Goal: Transaction & Acquisition: Book appointment/travel/reservation

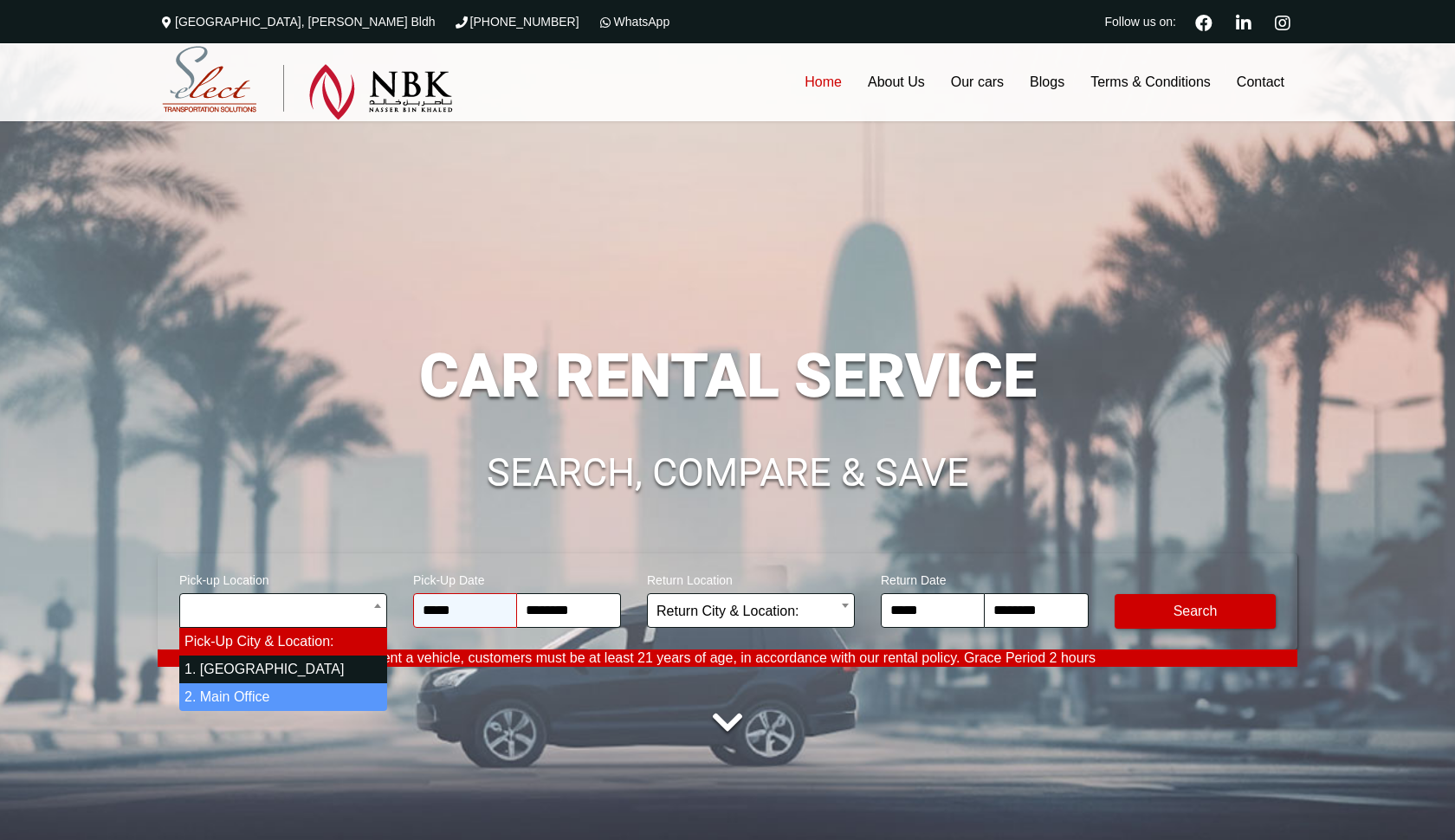
select select "*"
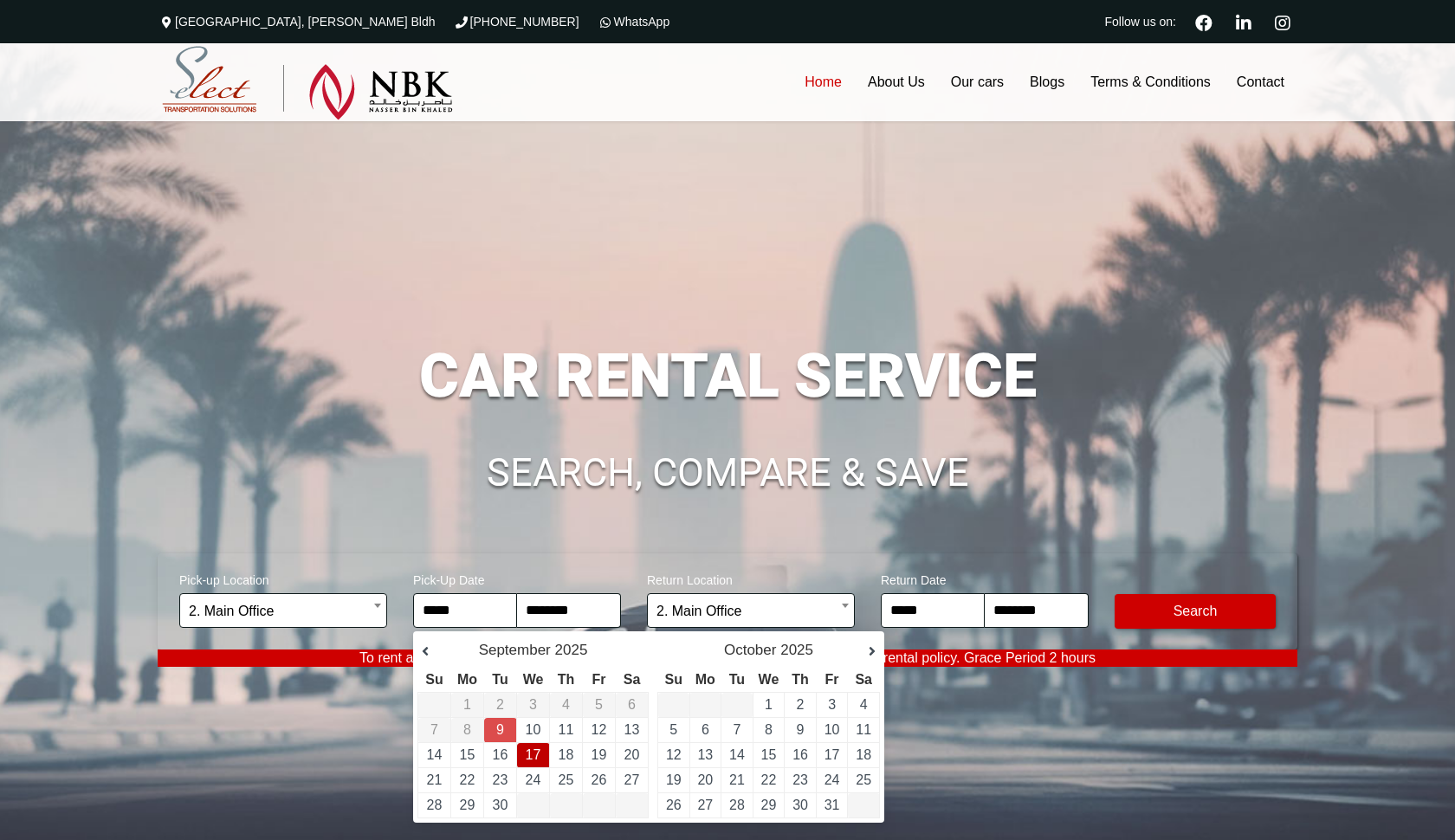
click at [533, 762] on link "17" at bounding box center [533, 754] width 15 height 14
type input "**********"
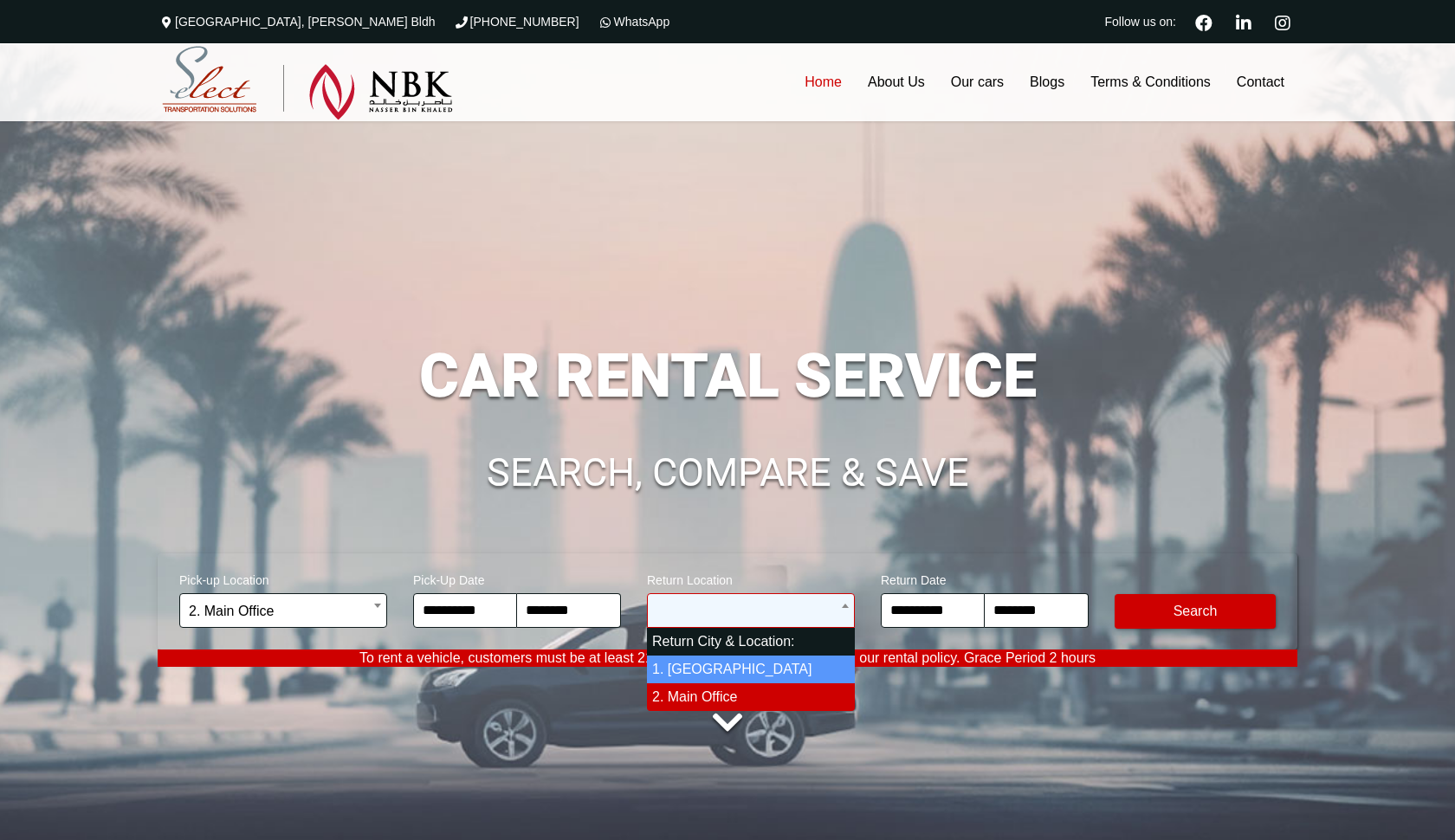
select select "*"
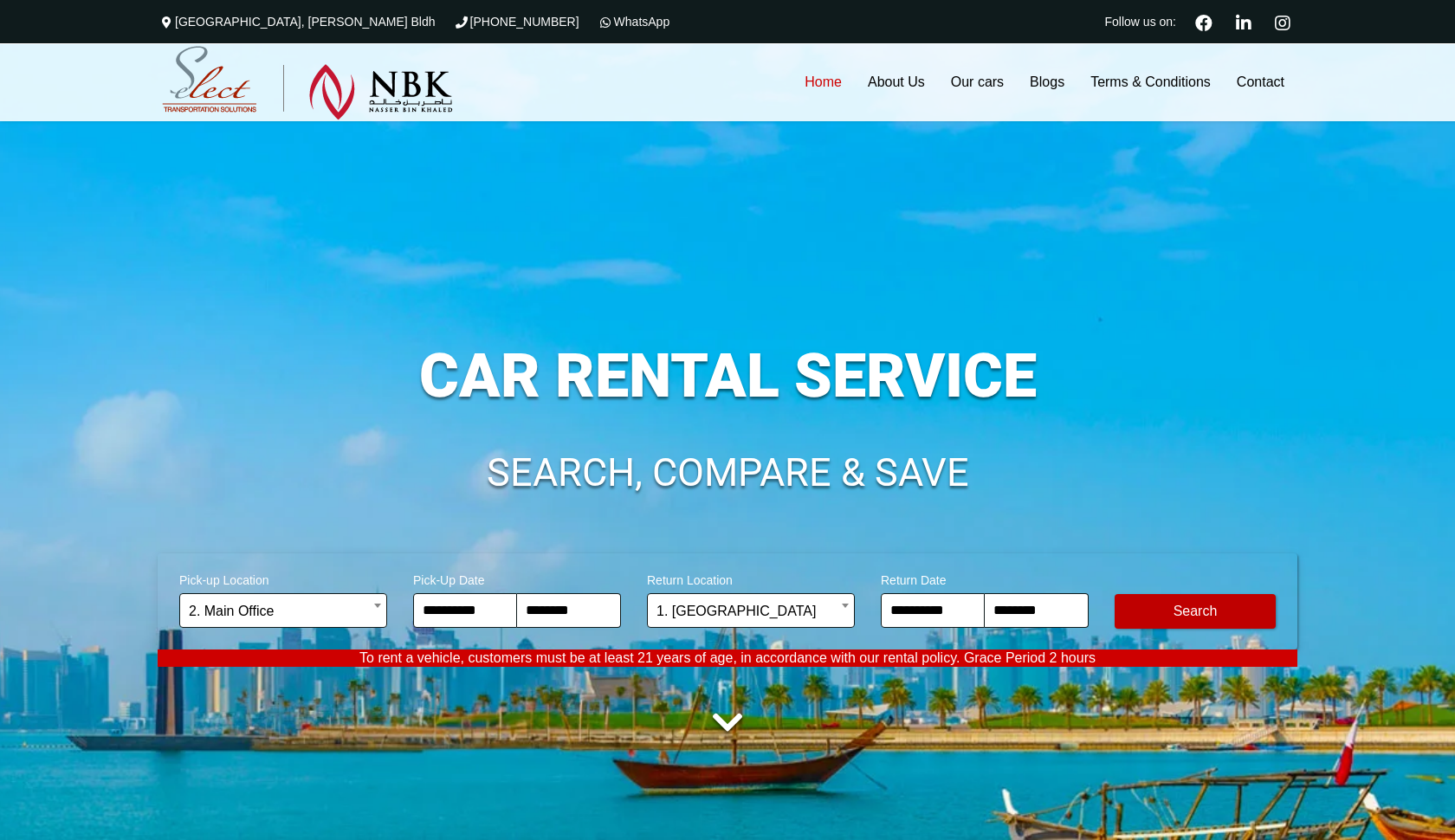
click at [1205, 614] on button "Modify Search" at bounding box center [1195, 611] width 161 height 34
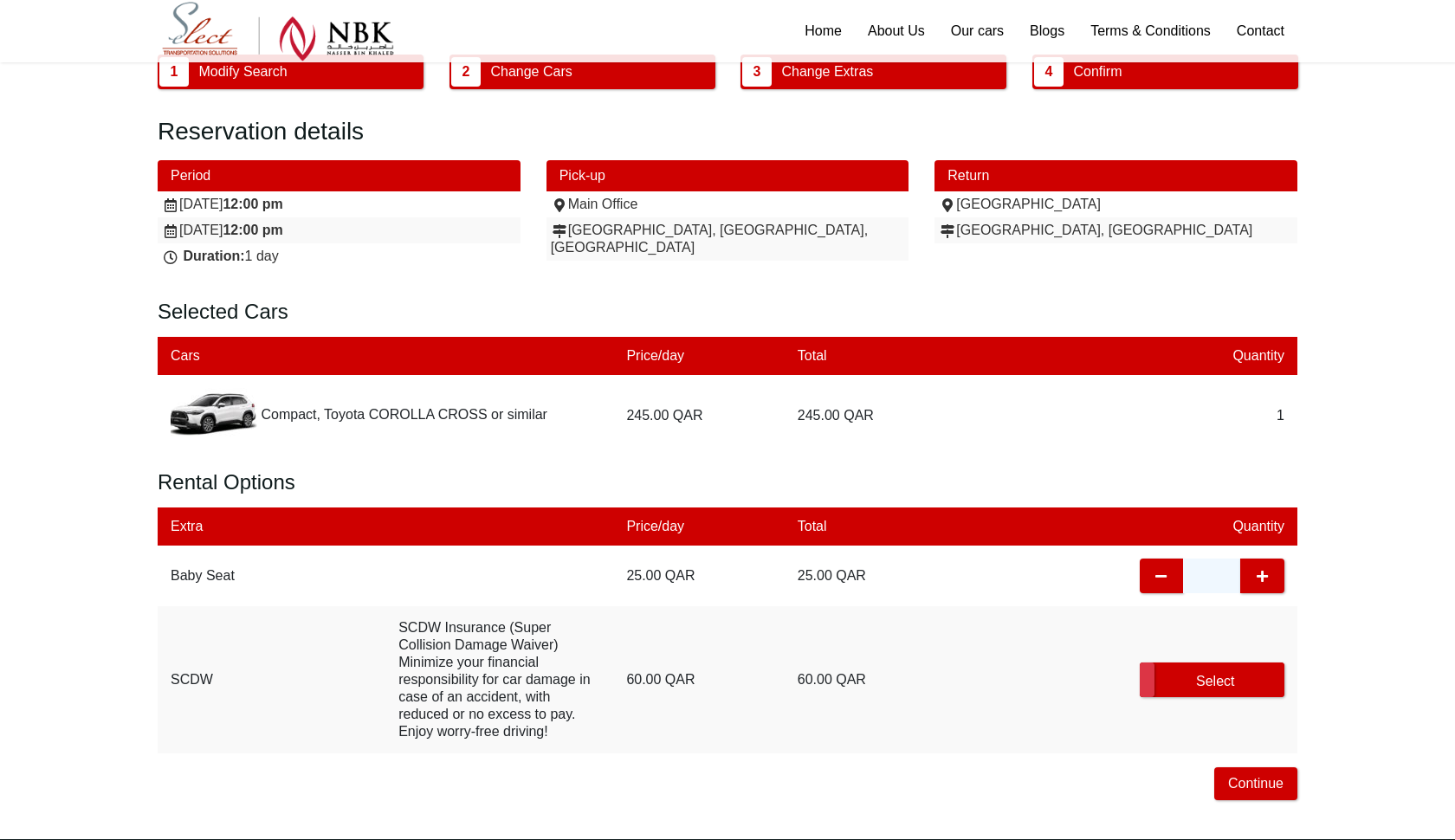
scroll to position [210, 0]
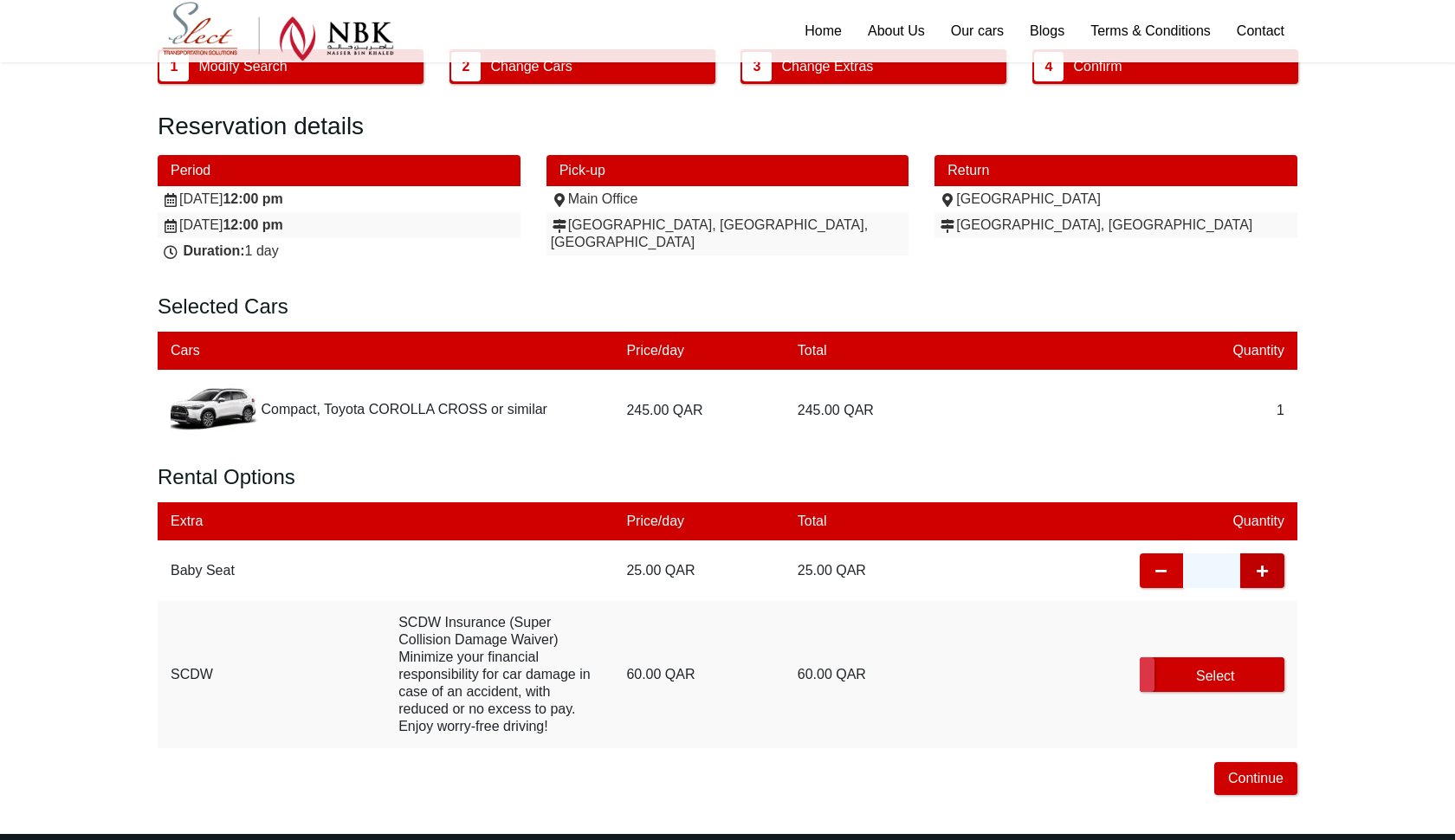
click at [1250, 571] on button "button" at bounding box center [1262, 571] width 44 height 34
click at [1251, 780] on button "Continue" at bounding box center [1255, 779] width 83 height 33
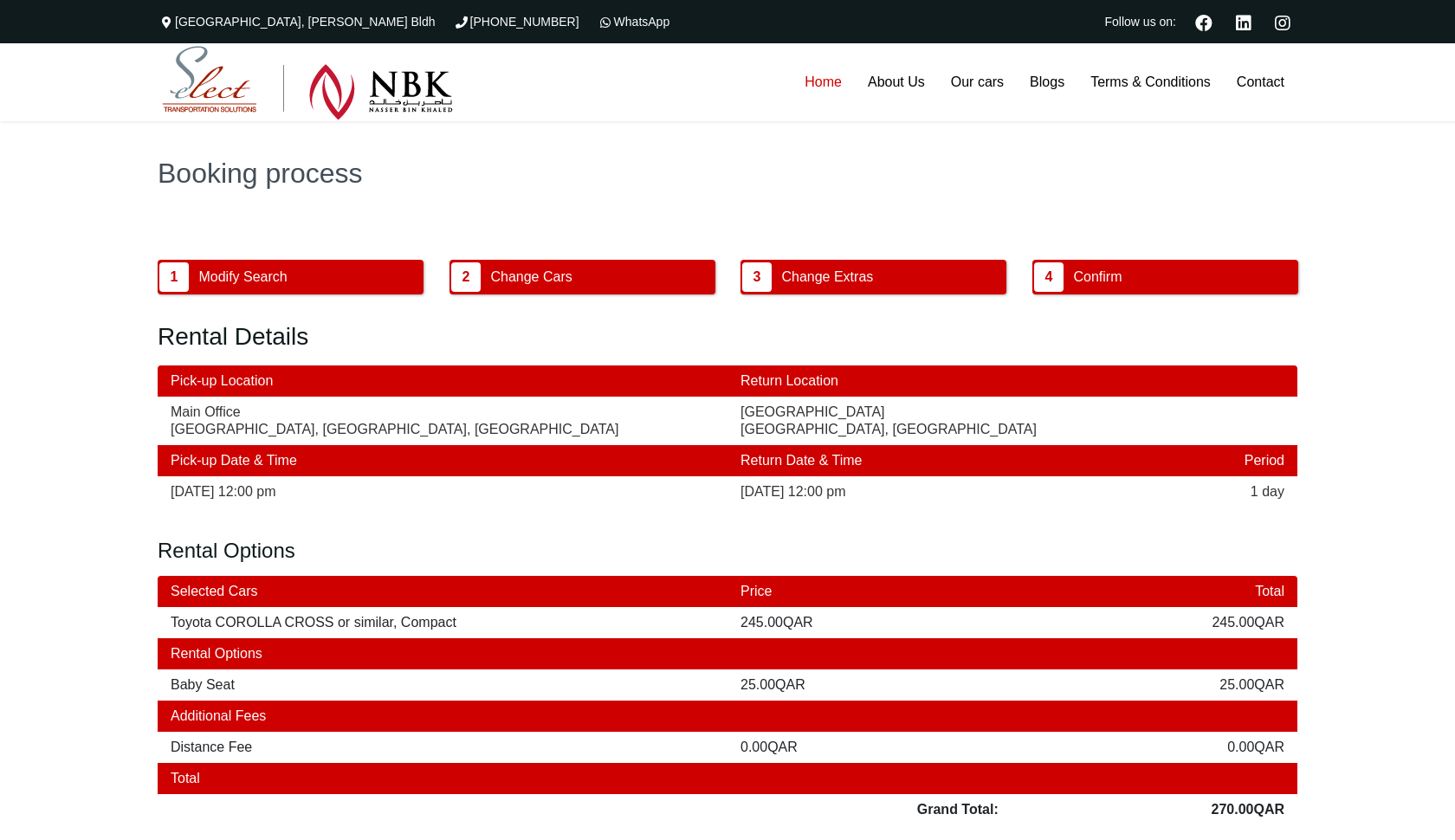
click at [809, 78] on link "Home" at bounding box center [823, 82] width 63 height 78
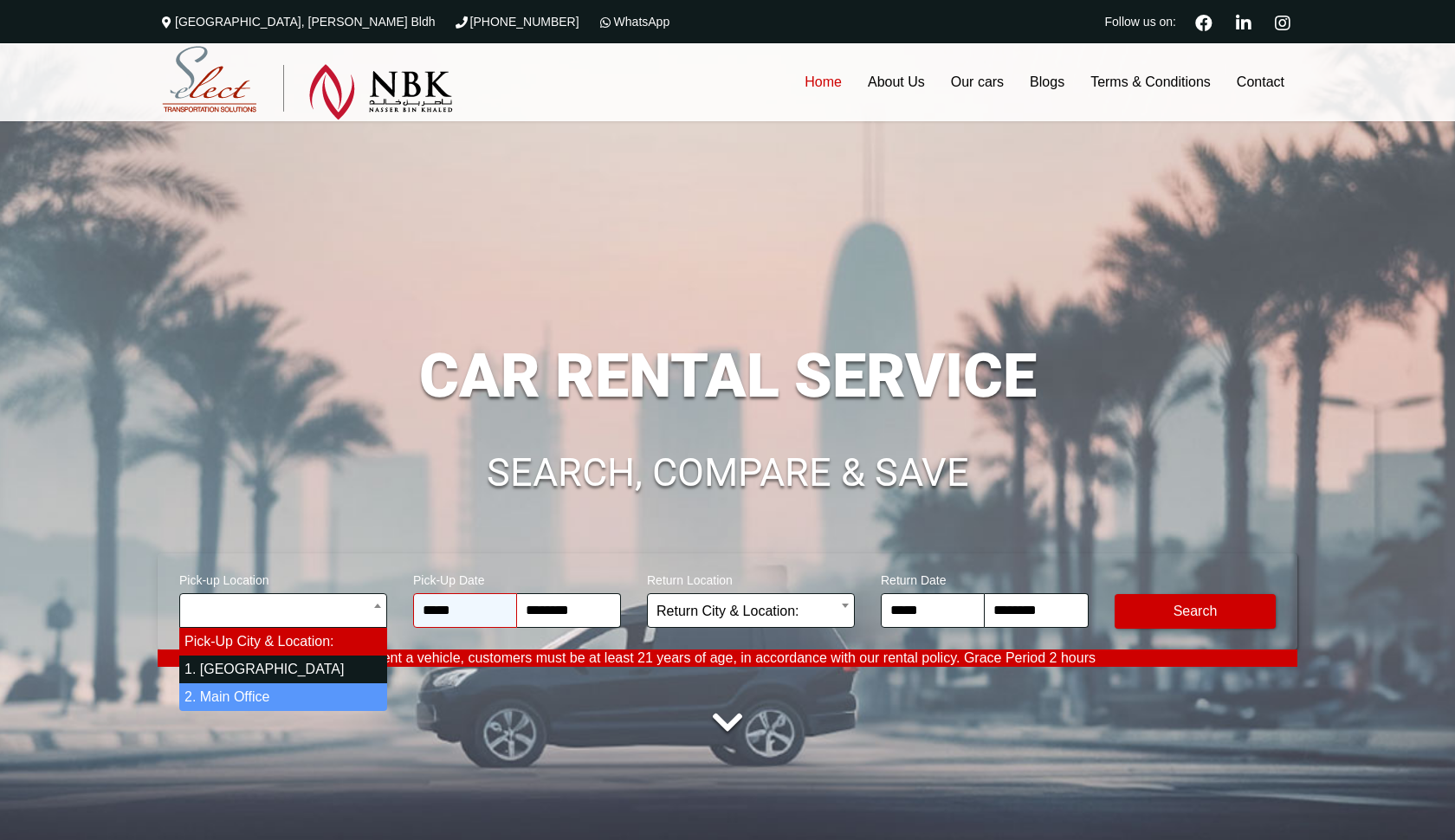
select select "*"
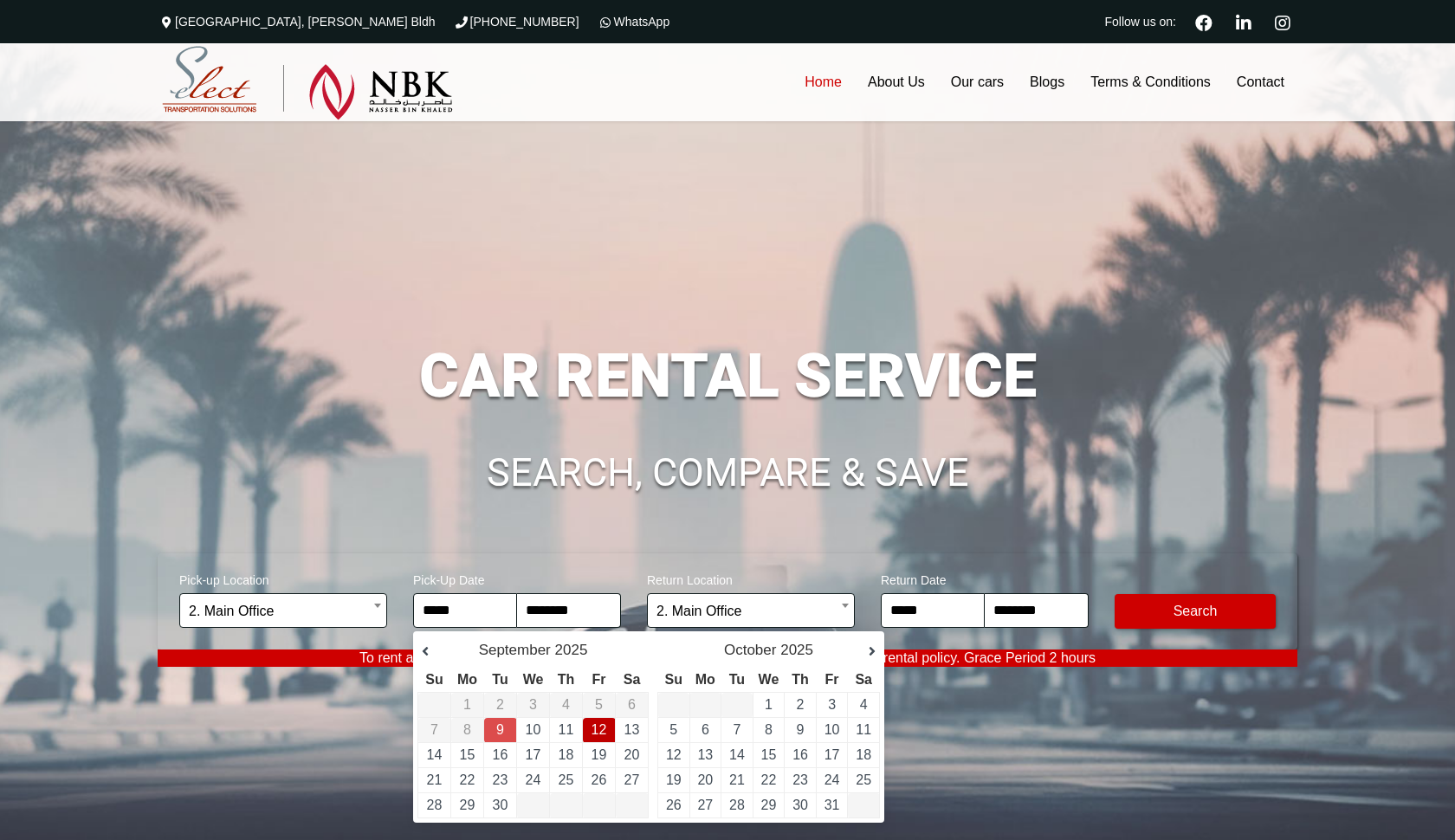
click at [600, 737] on link "12" at bounding box center [599, 730] width 15 height 14
type input "**********"
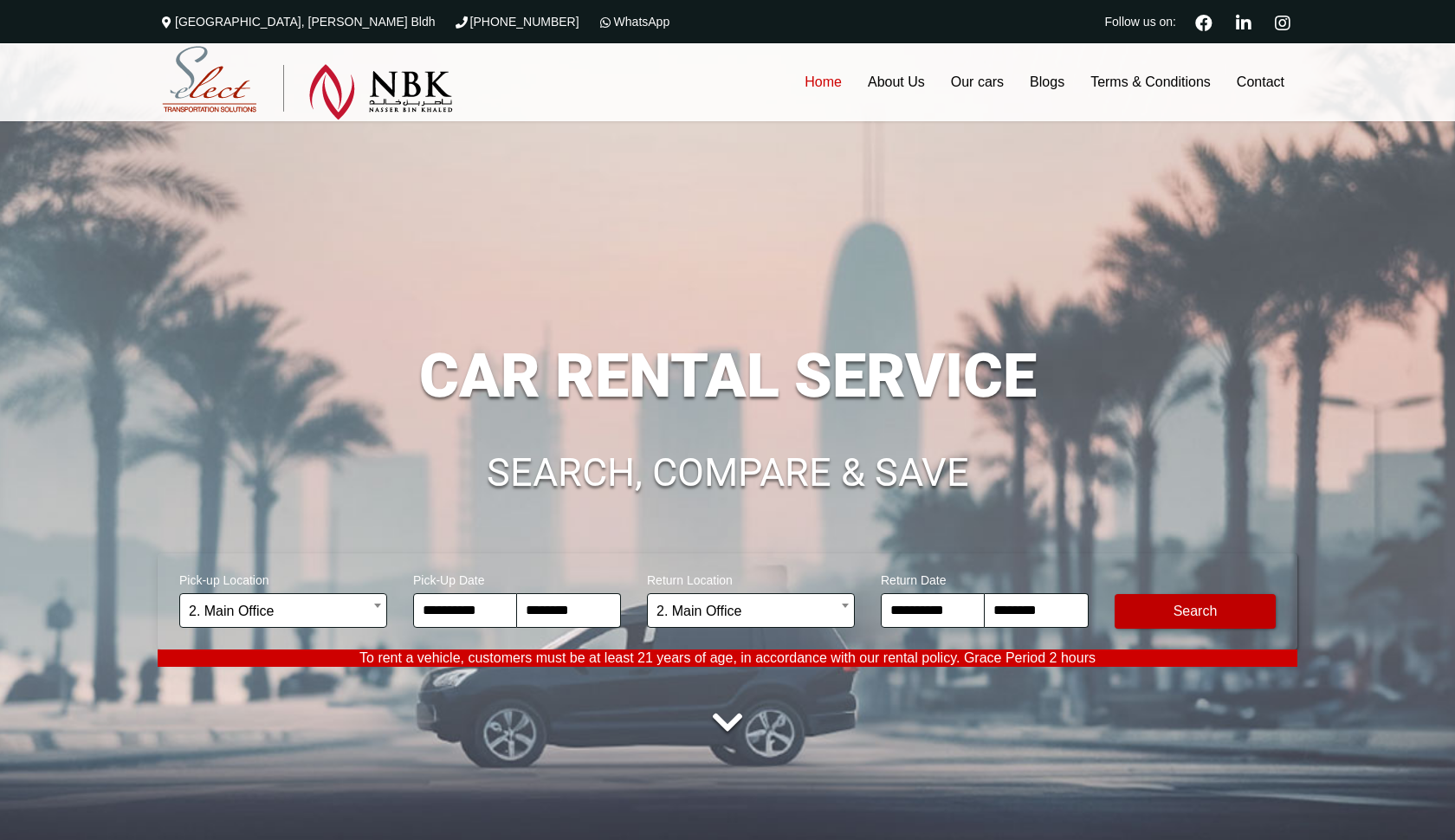
click at [1147, 625] on button "Modify Search" at bounding box center [1195, 611] width 161 height 34
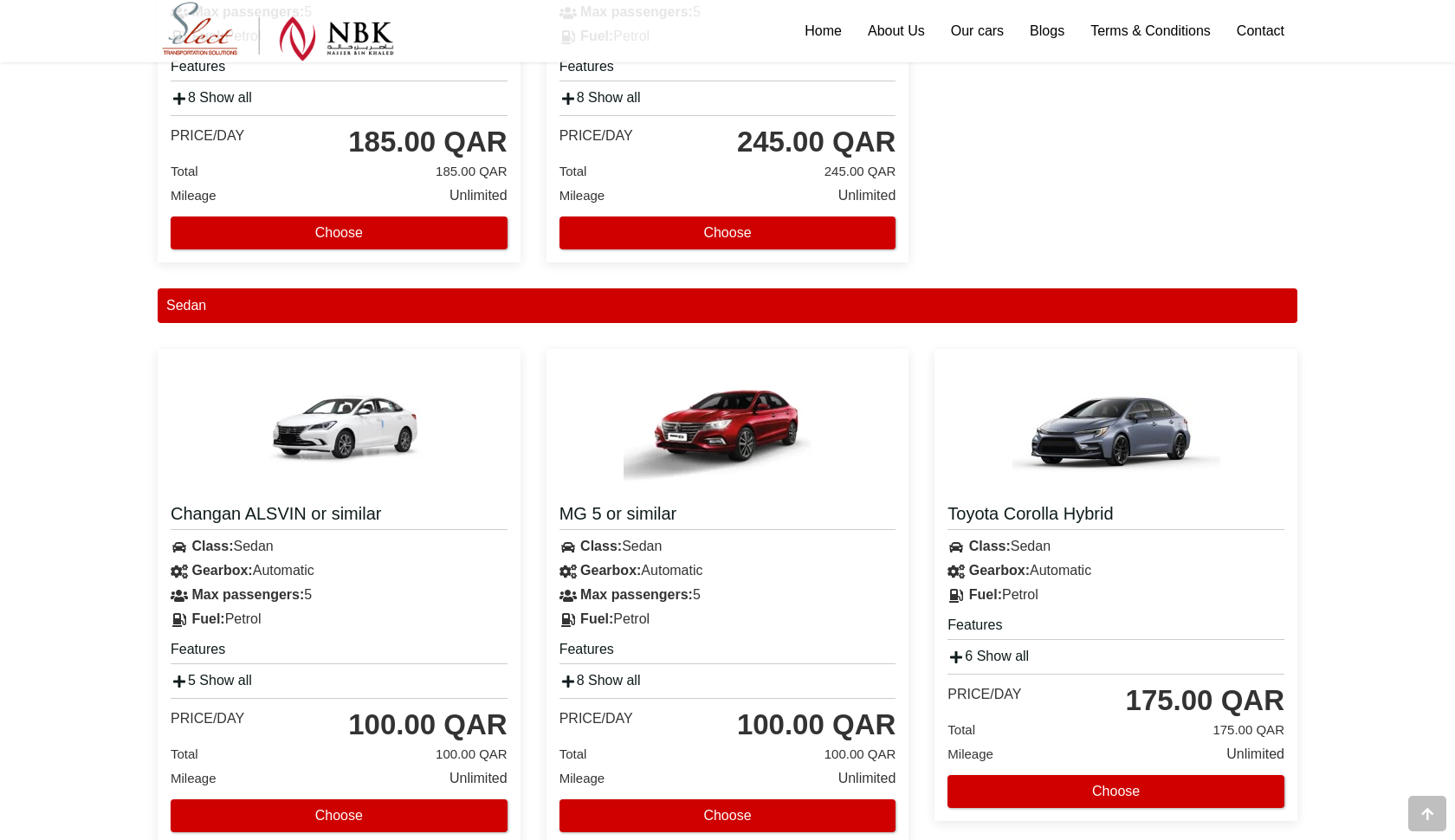
scroll to position [910, 0]
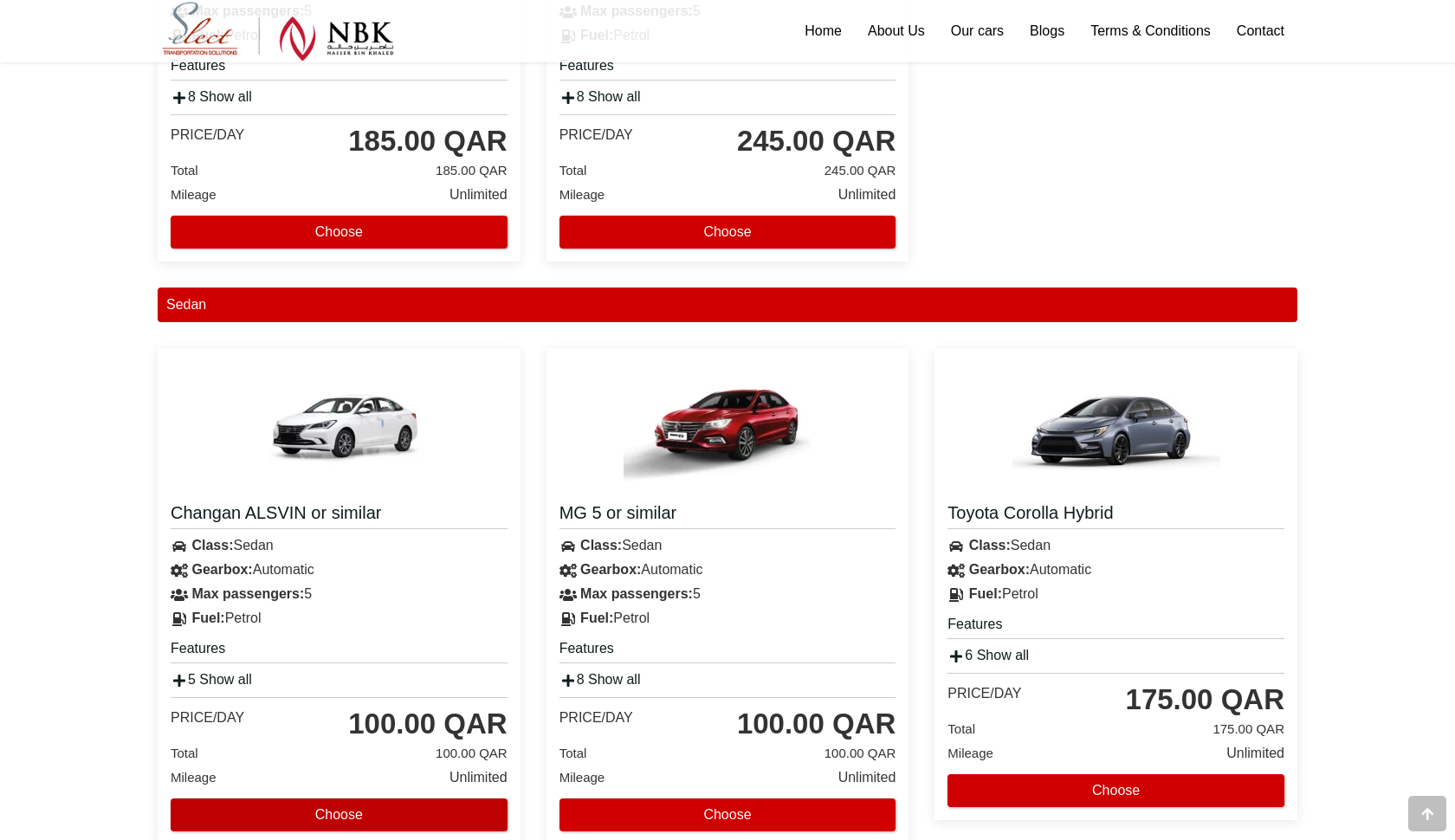
click at [370, 807] on button "Choose" at bounding box center [339, 815] width 337 height 33
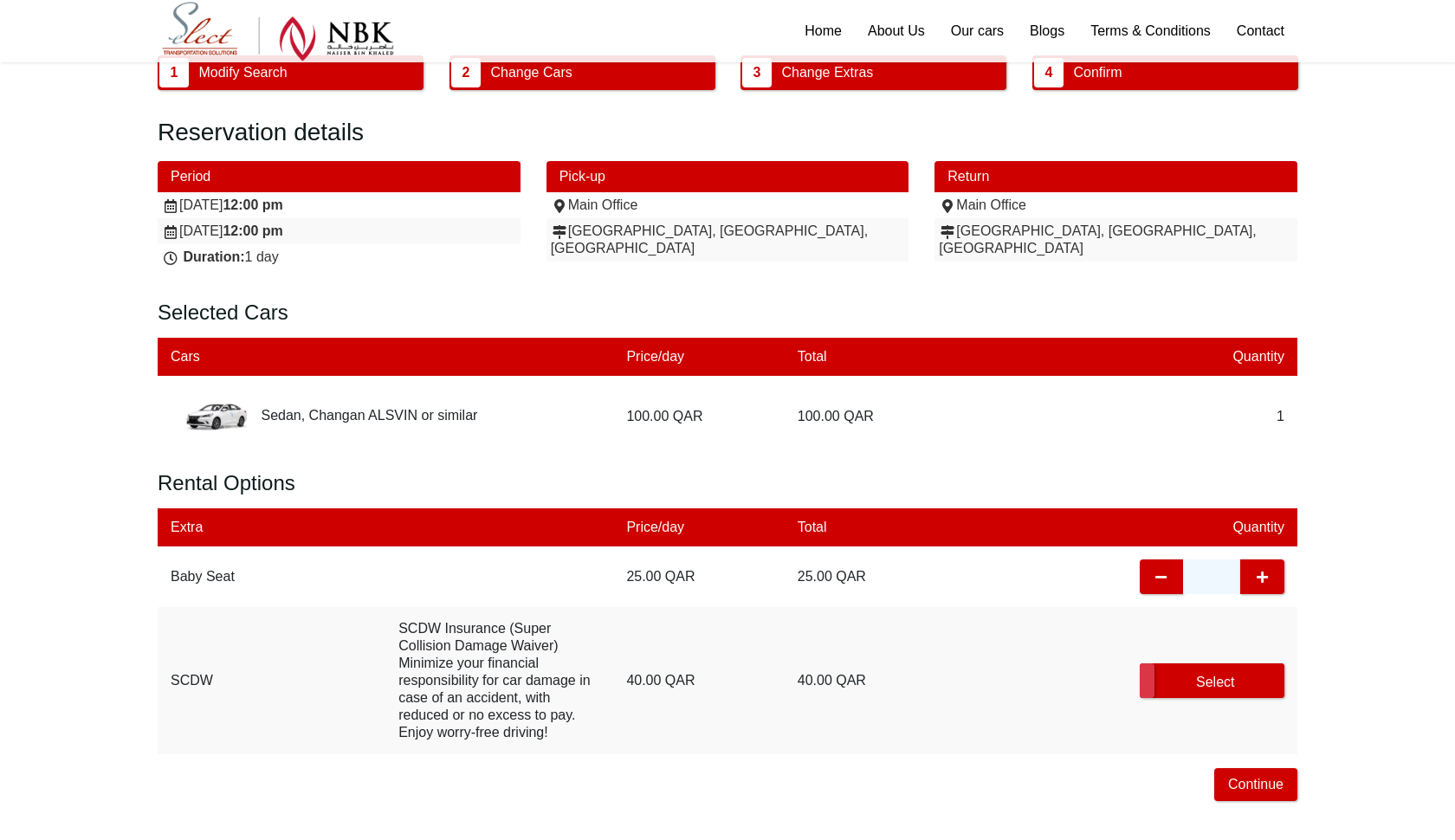
scroll to position [206, 0]
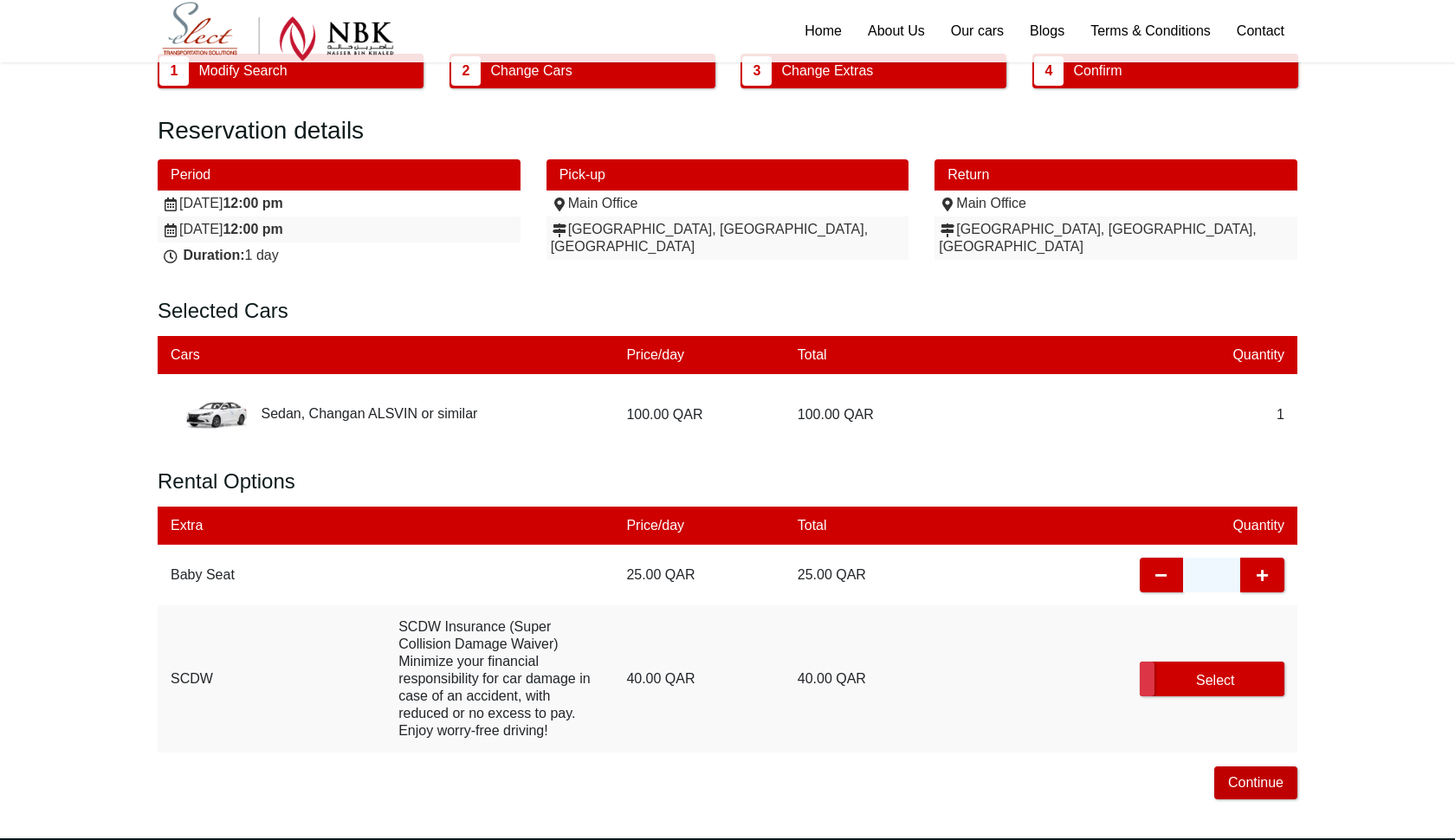
click at [1253, 776] on button "Continue" at bounding box center [1255, 783] width 83 height 33
